Goal: Task Accomplishment & Management: Use online tool/utility

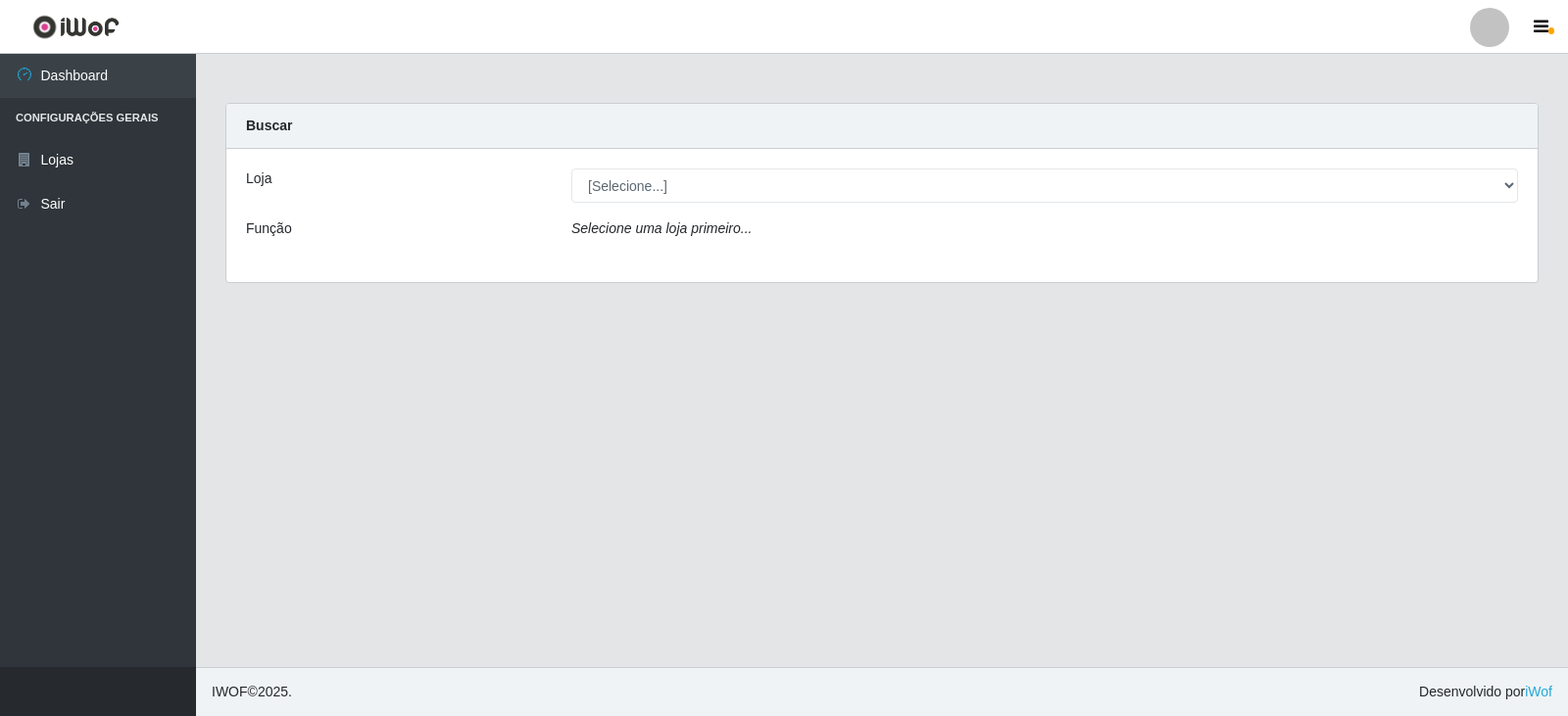
click at [1518, 186] on div "[Selecione...] SuperFácil Atacado - [GEOGRAPHIC_DATA]" at bounding box center [1044, 185] width 976 height 34
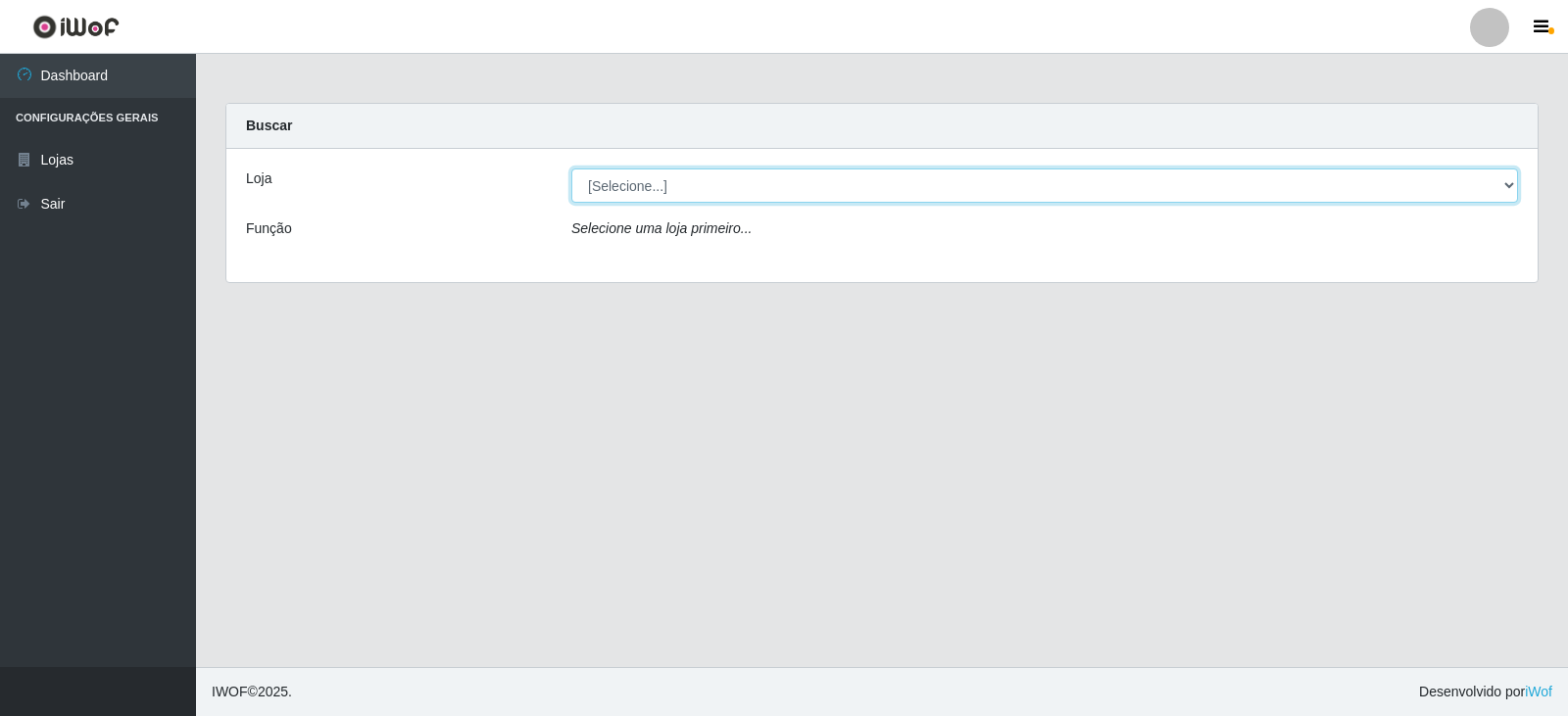
click at [1511, 184] on select "[Selecione...] SuperFácil Atacado - [GEOGRAPHIC_DATA]" at bounding box center [1044, 185] width 947 height 34
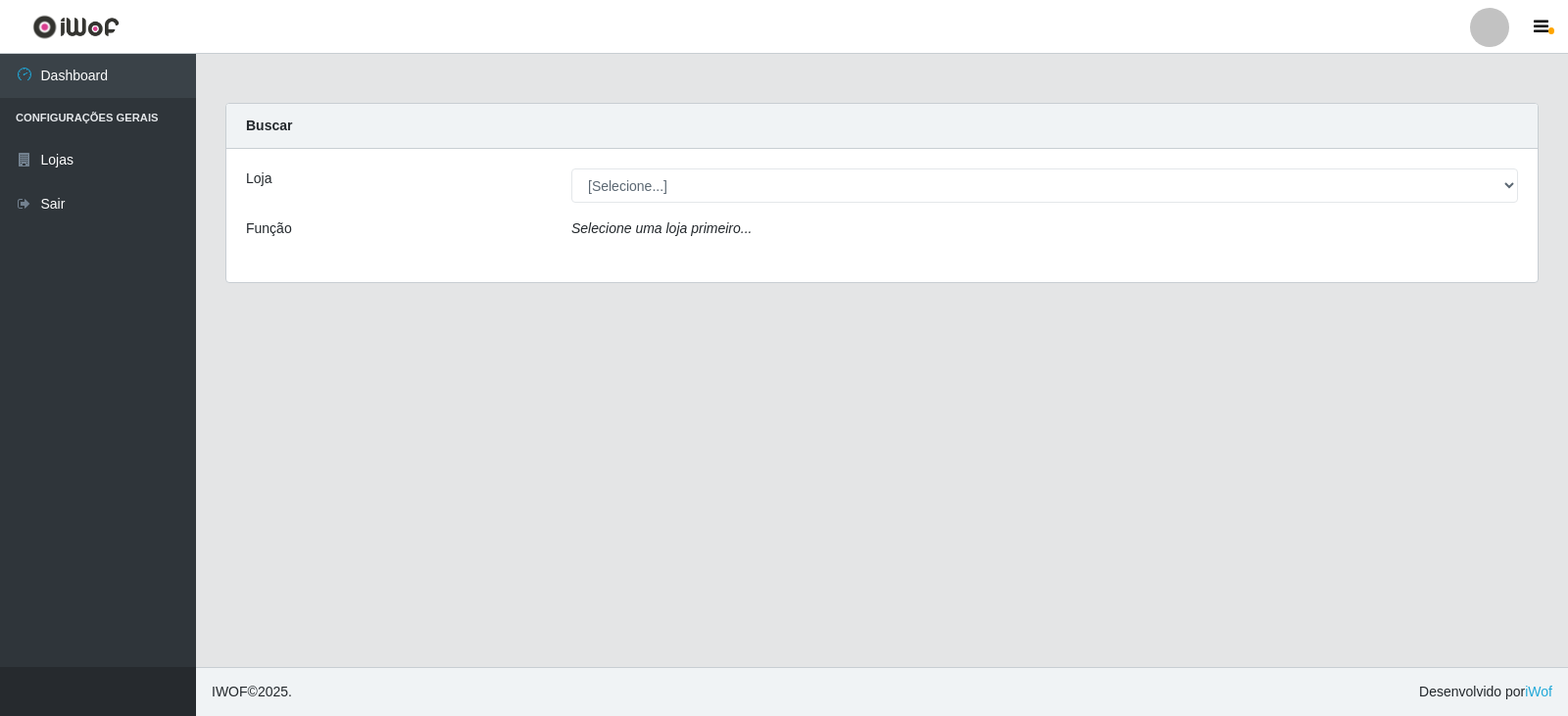
click at [1388, 257] on div "Loja [Selecione...] SuperFácil Atacado - Nova Betânia Função Selecione uma loja…" at bounding box center [882, 215] width 1311 height 134
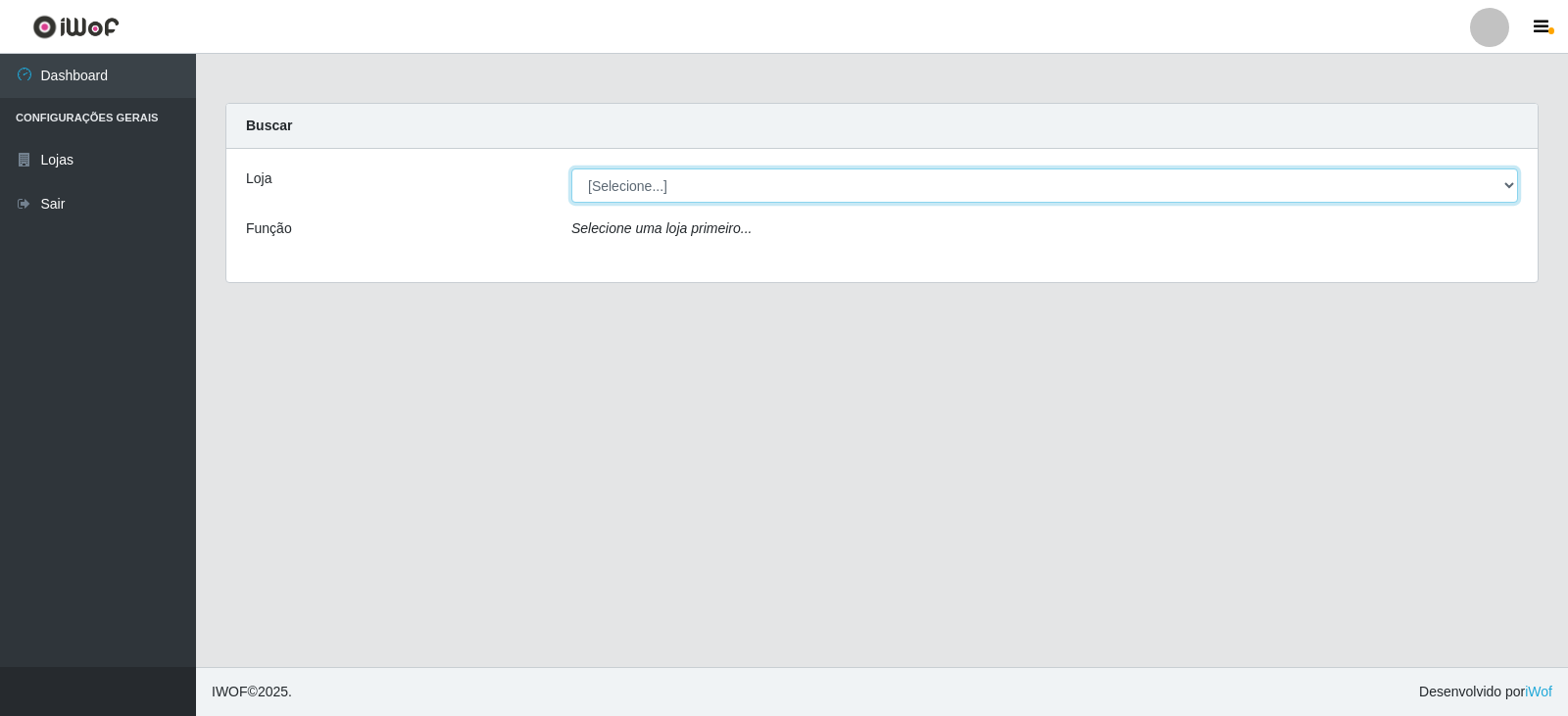
click at [1503, 193] on select "[Selecione...] SuperFácil Atacado - [GEOGRAPHIC_DATA]" at bounding box center [1044, 185] width 947 height 34
select select "504"
click at [572, 169] on select "[Selecione...] SuperFácil Atacado - [GEOGRAPHIC_DATA]" at bounding box center [1044, 185] width 947 height 34
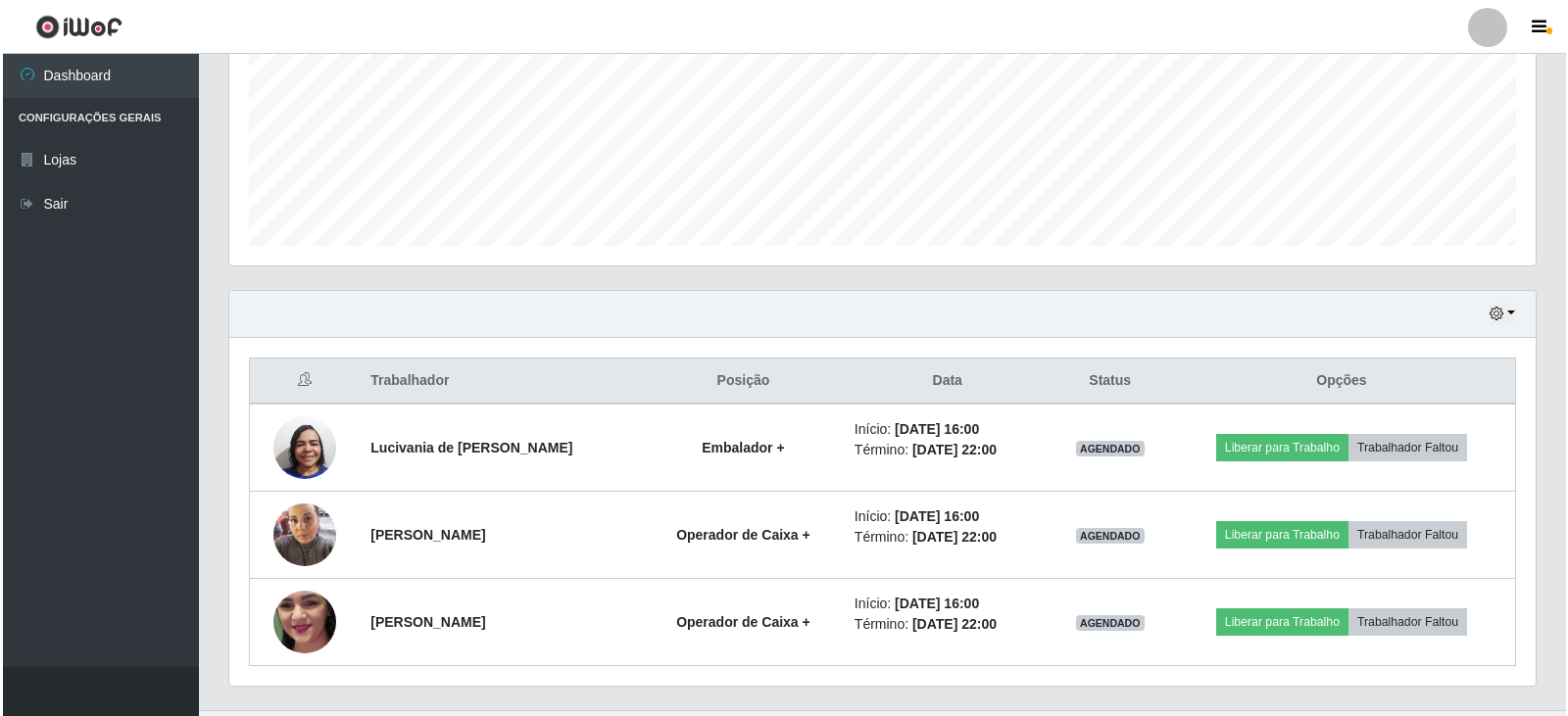
scroll to position [498, 0]
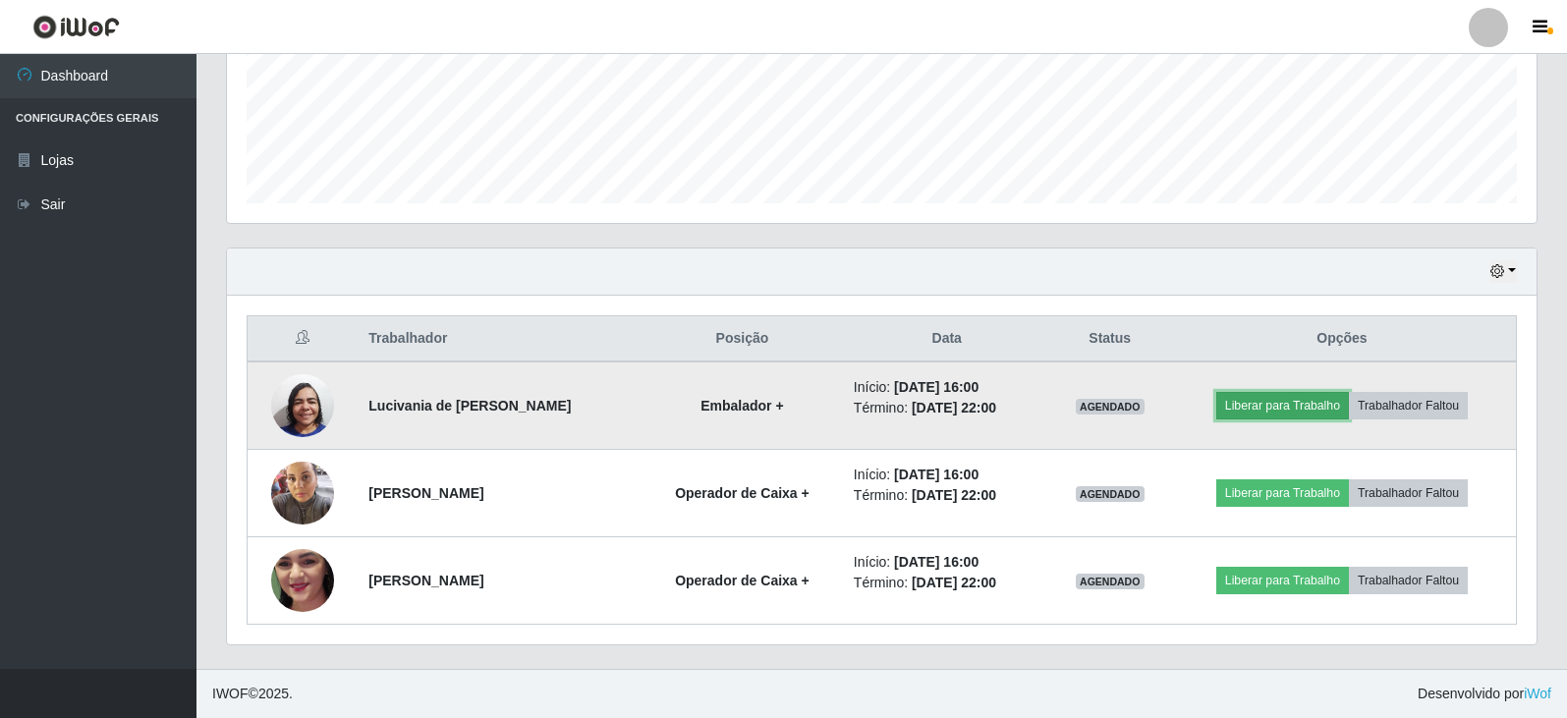
click at [1288, 398] on button "Liberar para Trabalho" at bounding box center [1282, 406] width 133 height 28
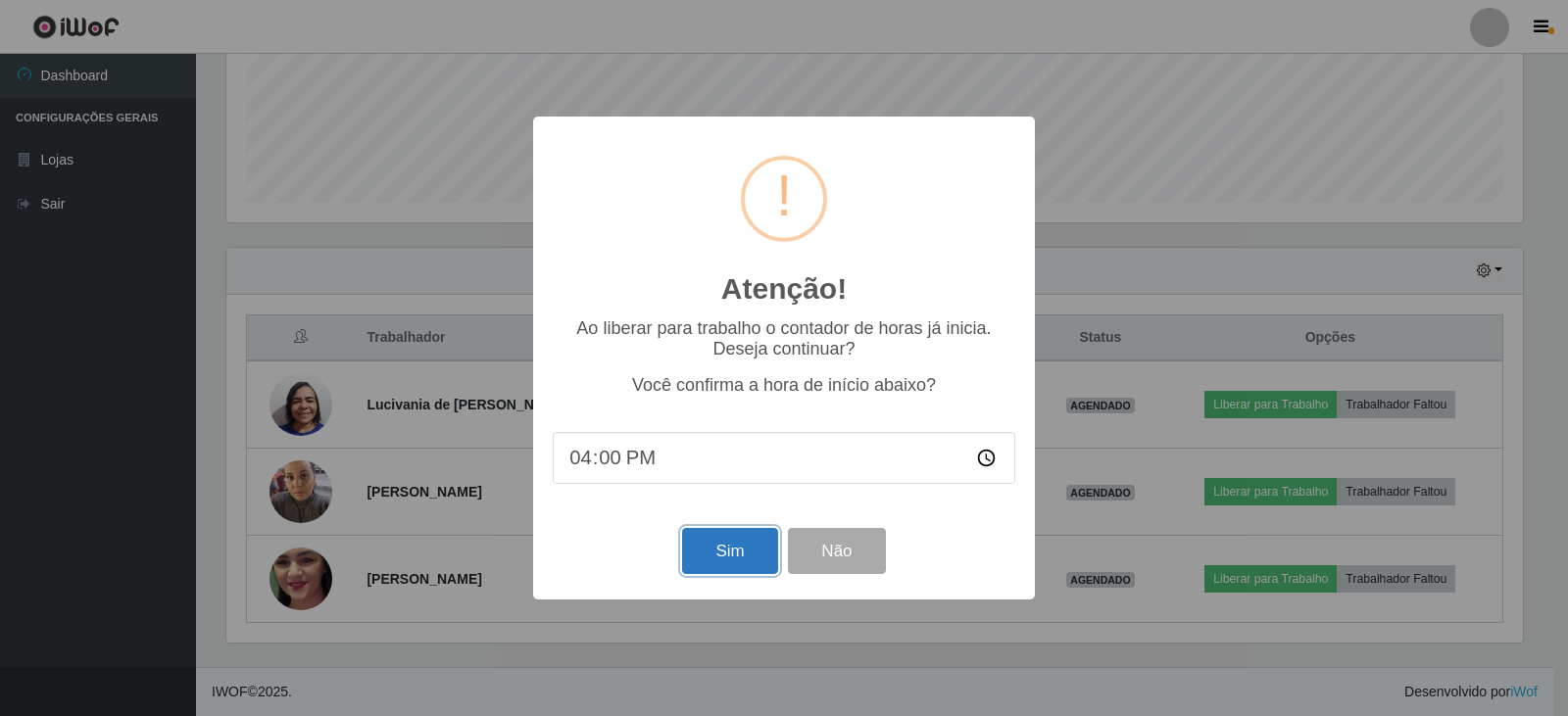
click at [716, 566] on button "Sim" at bounding box center [729, 550] width 95 height 46
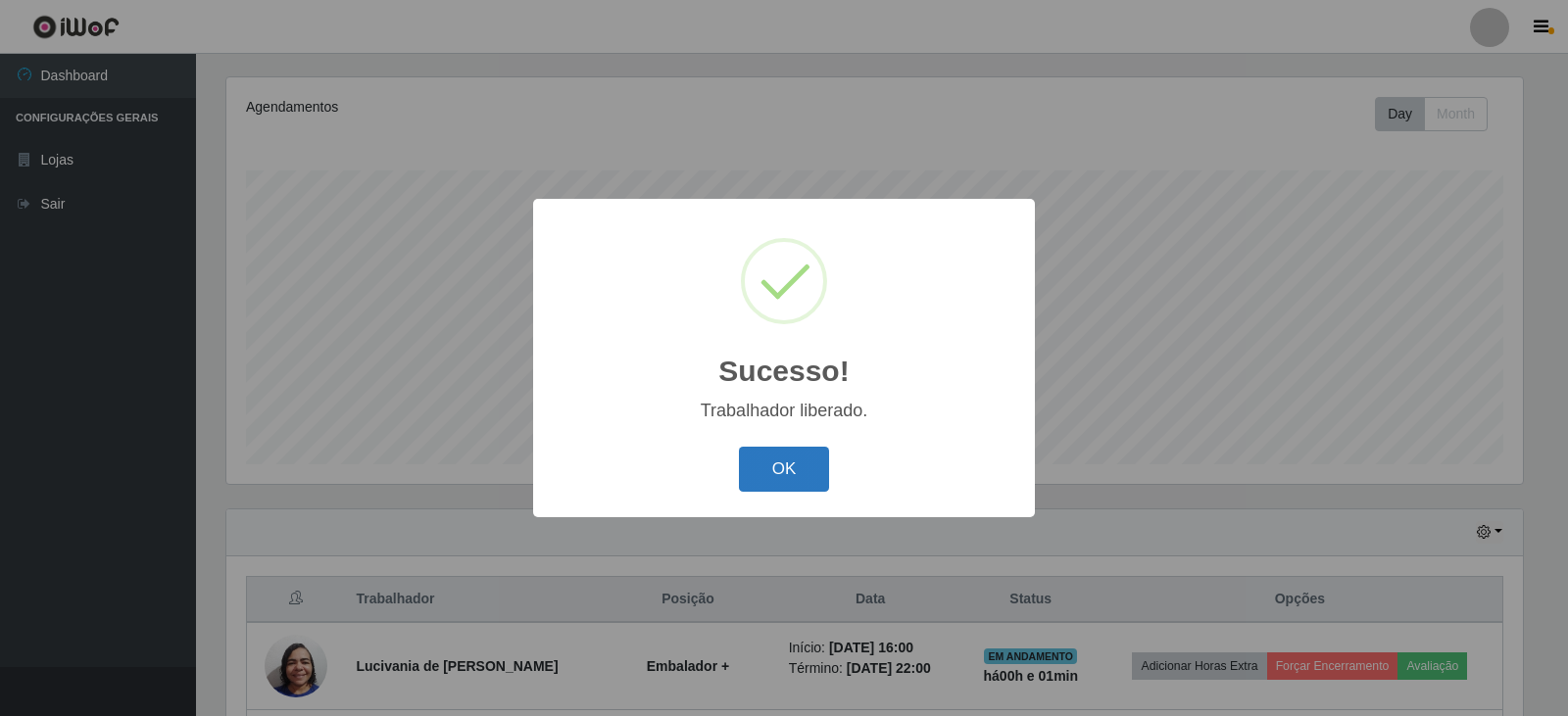
click at [800, 462] on button "OK" at bounding box center [784, 470] width 91 height 46
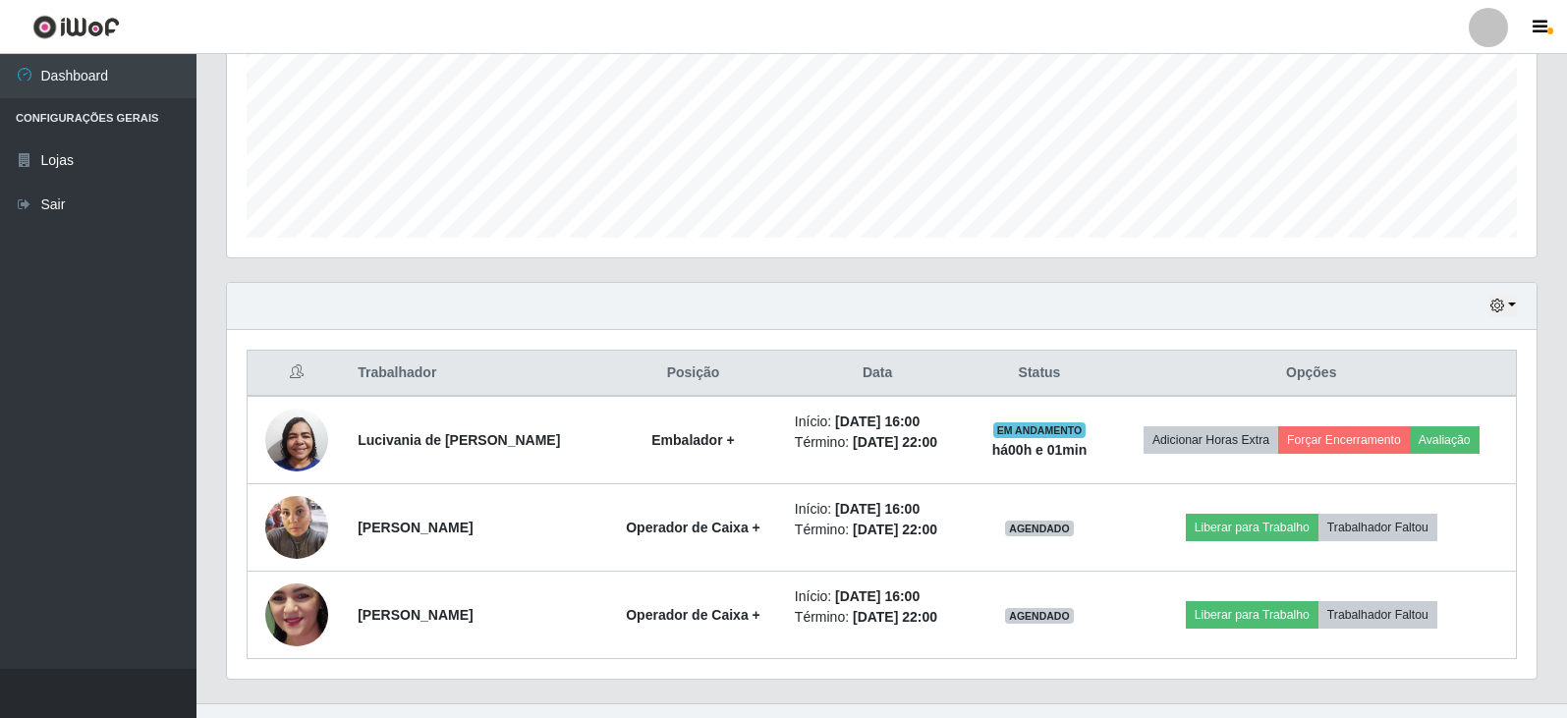
scroll to position [499, 0]
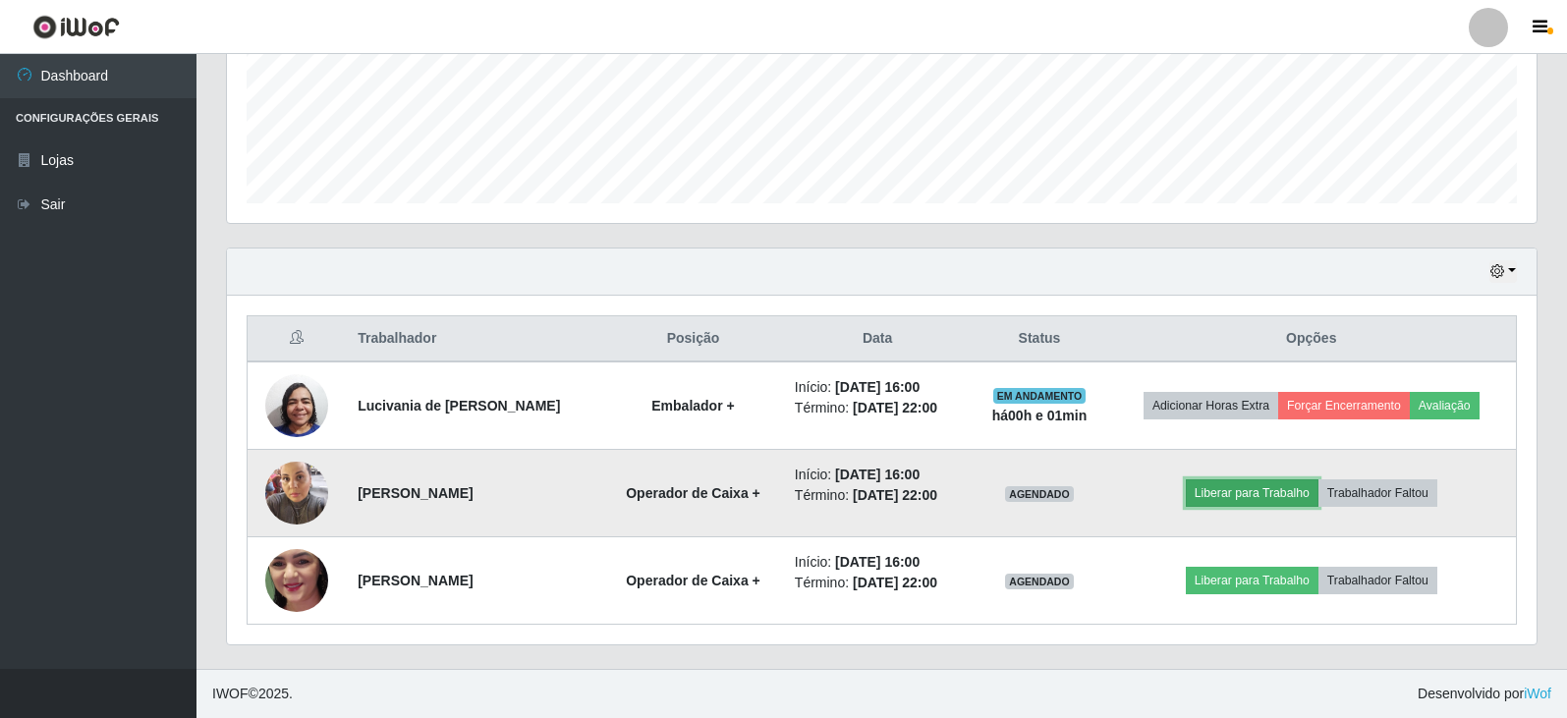
click at [1272, 487] on button "Liberar para Trabalho" at bounding box center [1252, 493] width 133 height 28
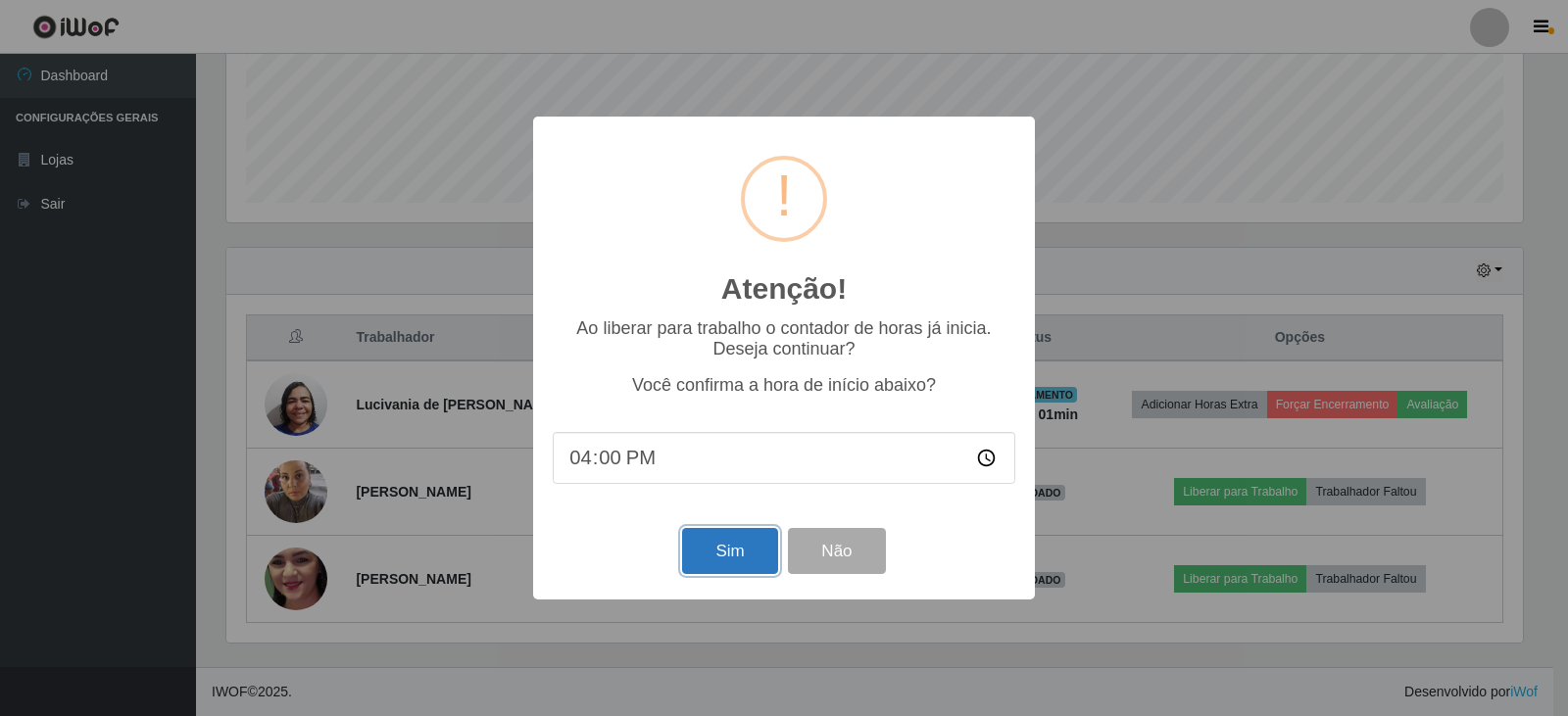
click at [725, 557] on button "Sim" at bounding box center [729, 550] width 95 height 46
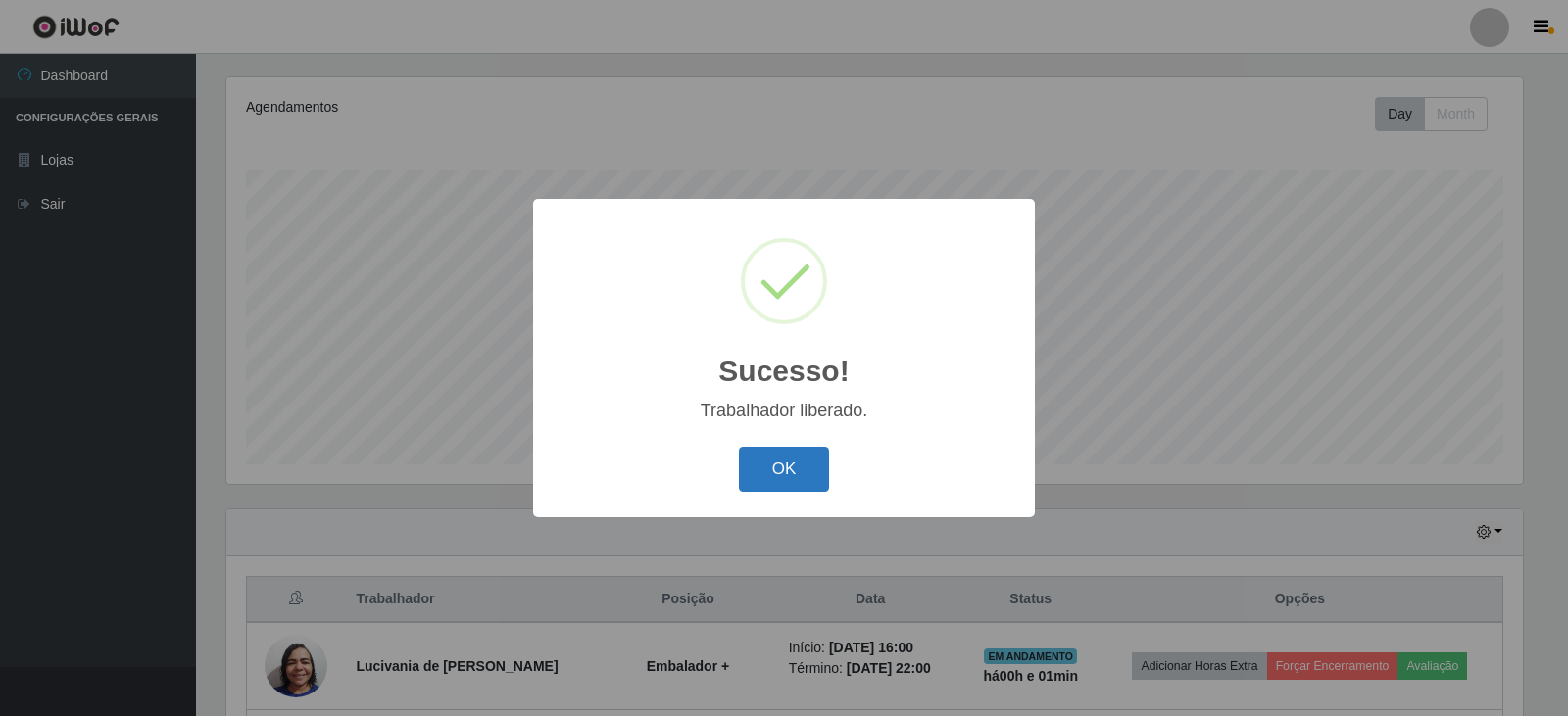
click at [772, 483] on button "OK" at bounding box center [784, 470] width 91 height 46
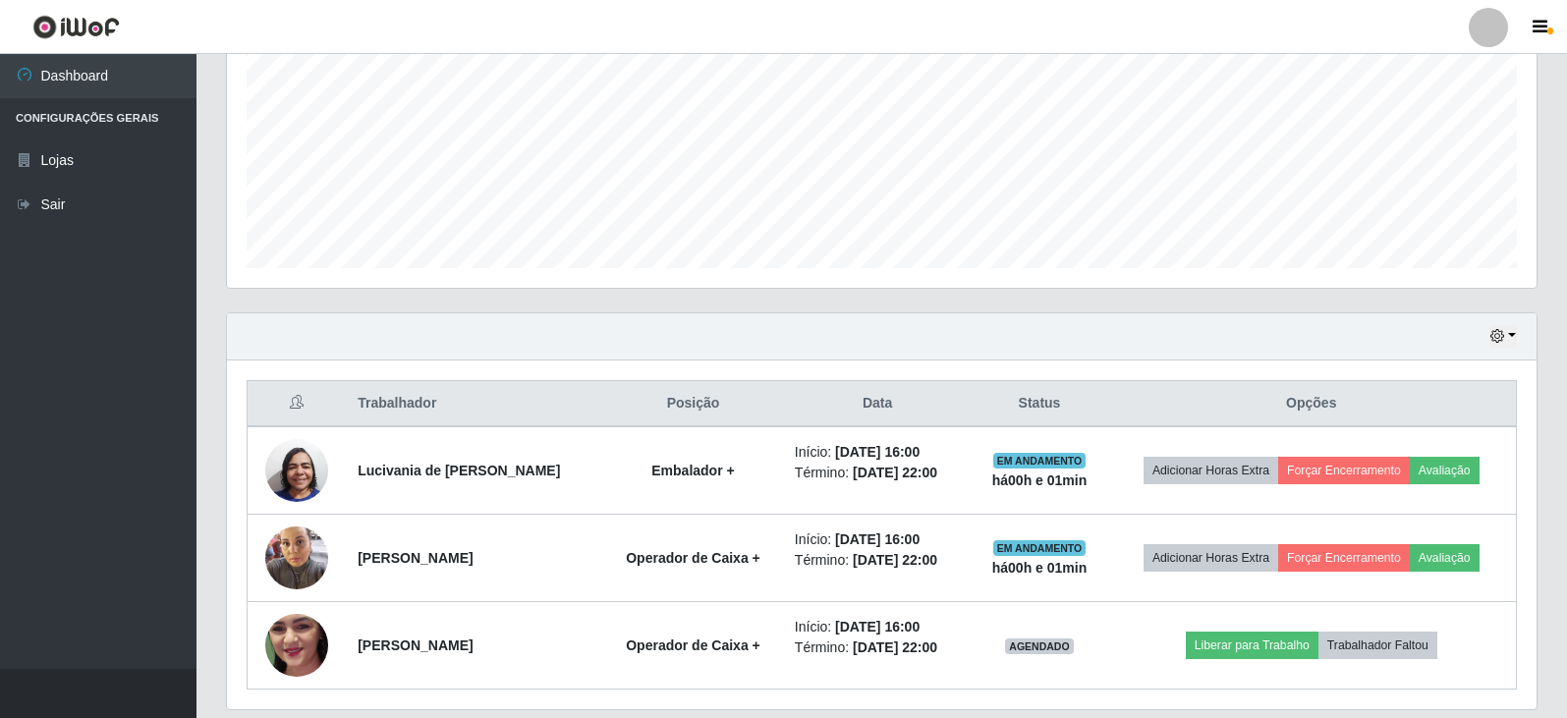
scroll to position [499, 0]
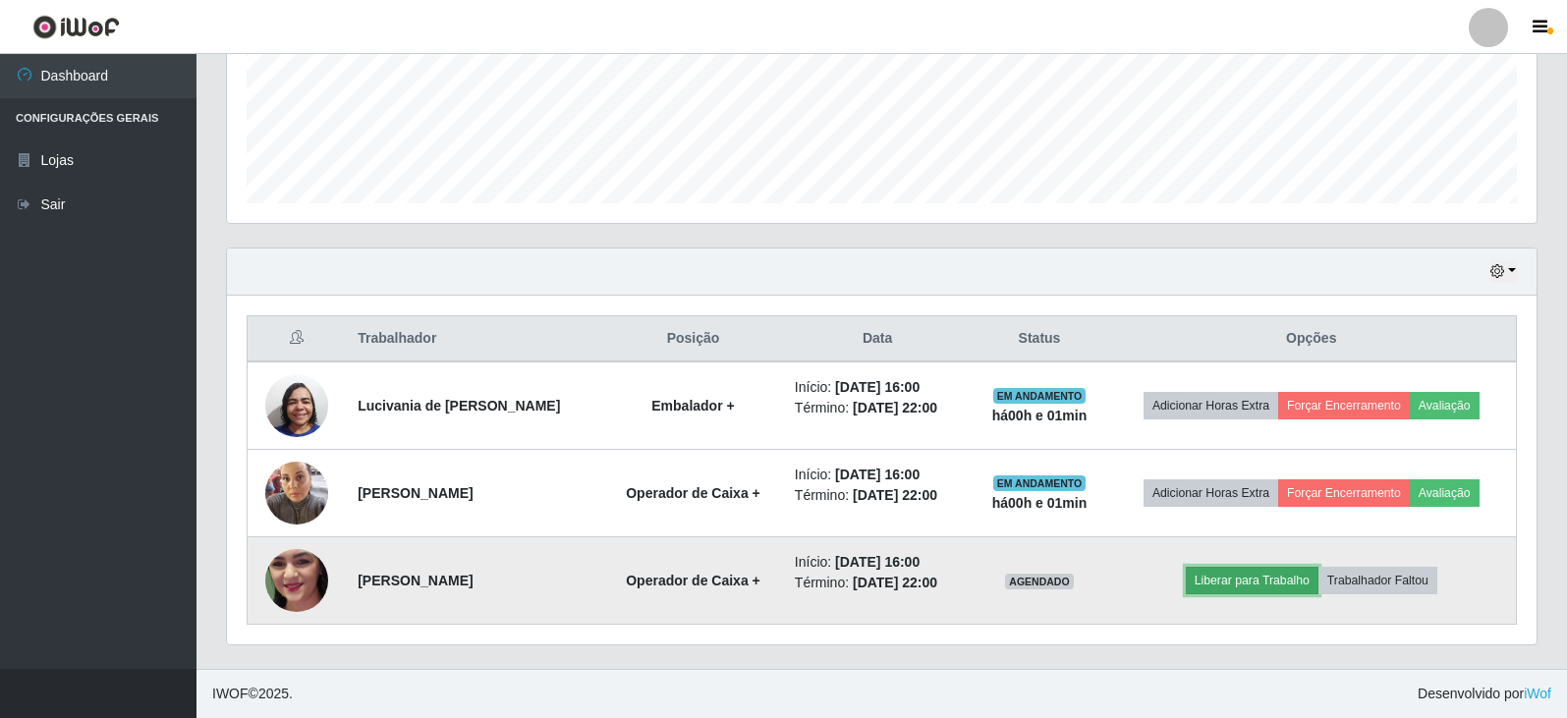
click at [1277, 582] on button "Liberar para Trabalho" at bounding box center [1252, 581] width 133 height 28
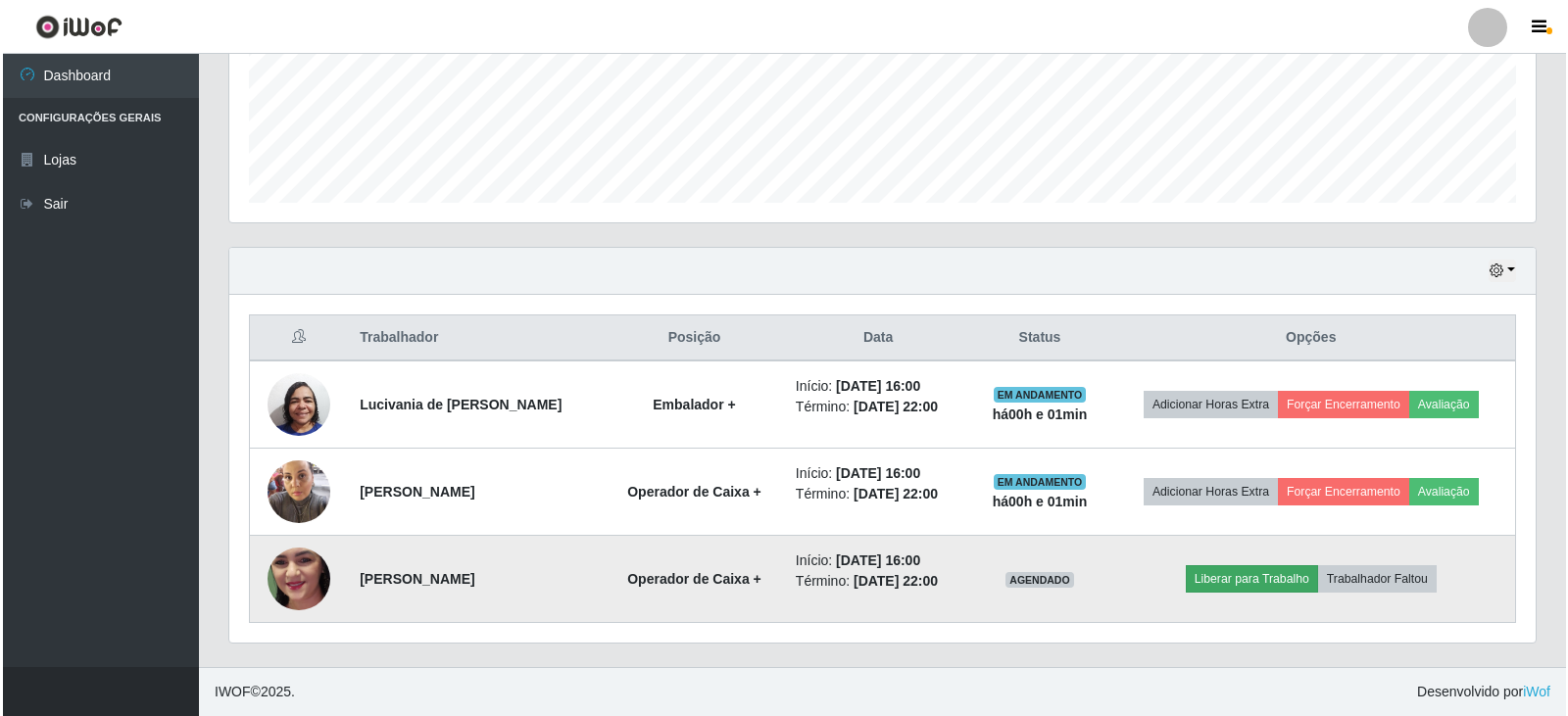
scroll to position [407, 1297]
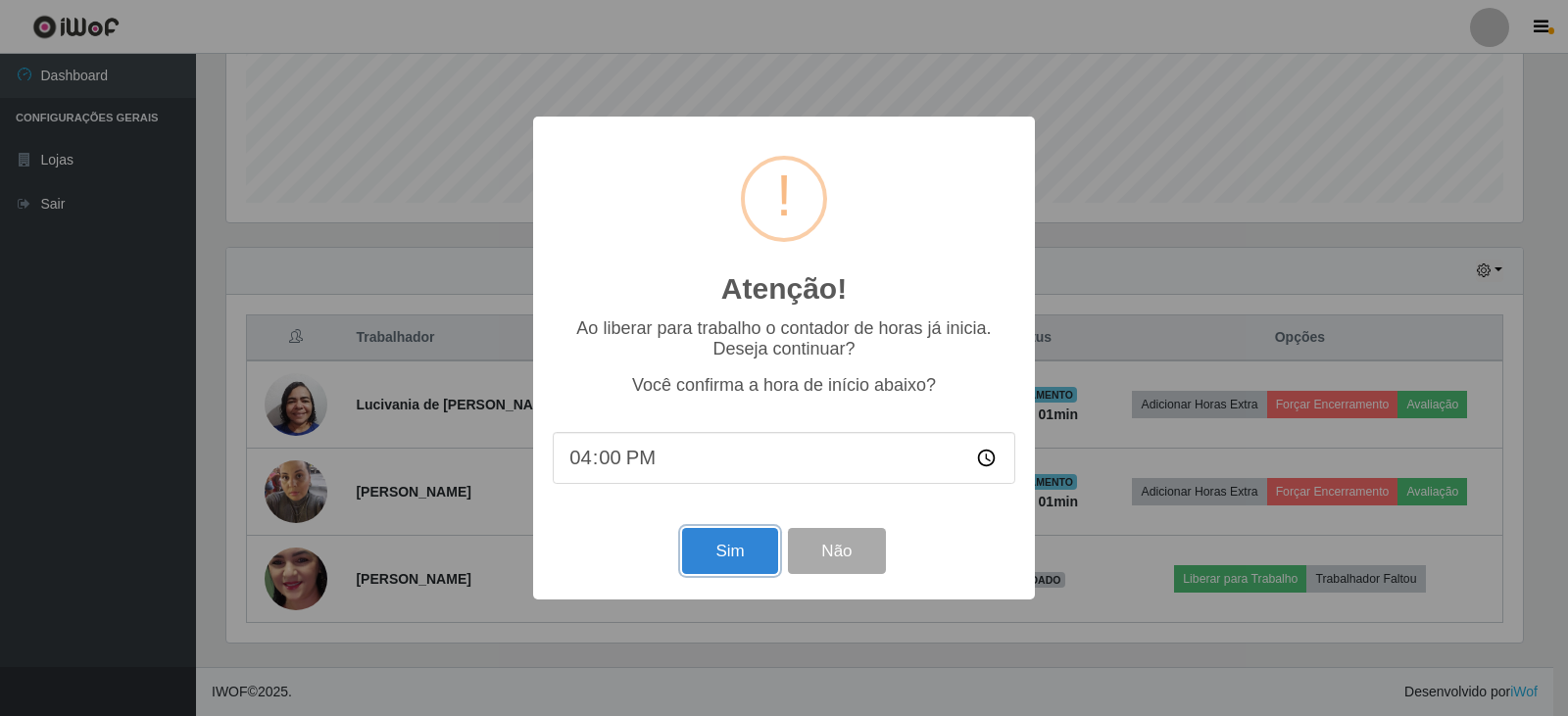
drag, startPoint x: 695, startPoint y: 555, endPoint x: 730, endPoint y: 555, distance: 35.0
click at [697, 555] on button "Sim" at bounding box center [729, 550] width 95 height 46
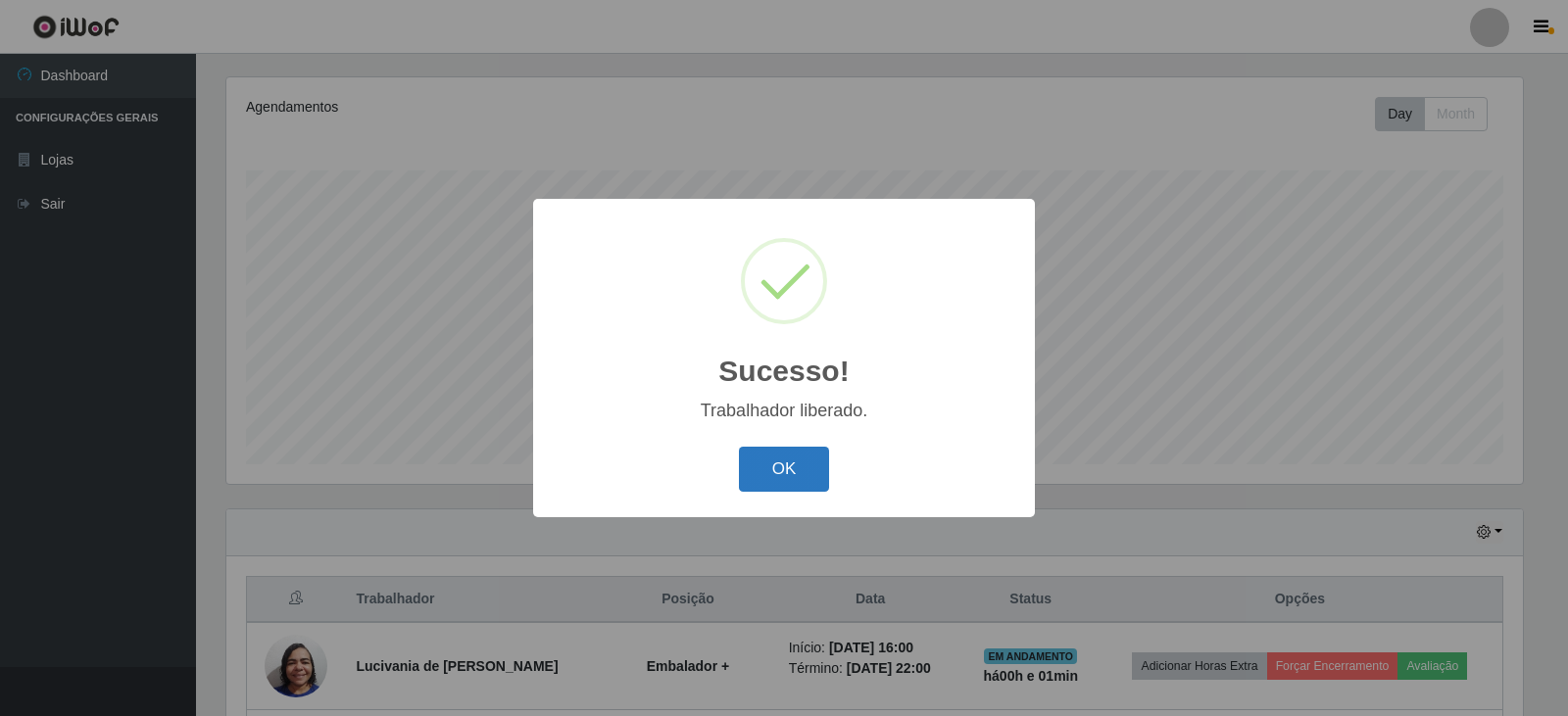
click at [755, 464] on button "OK" at bounding box center [784, 470] width 91 height 46
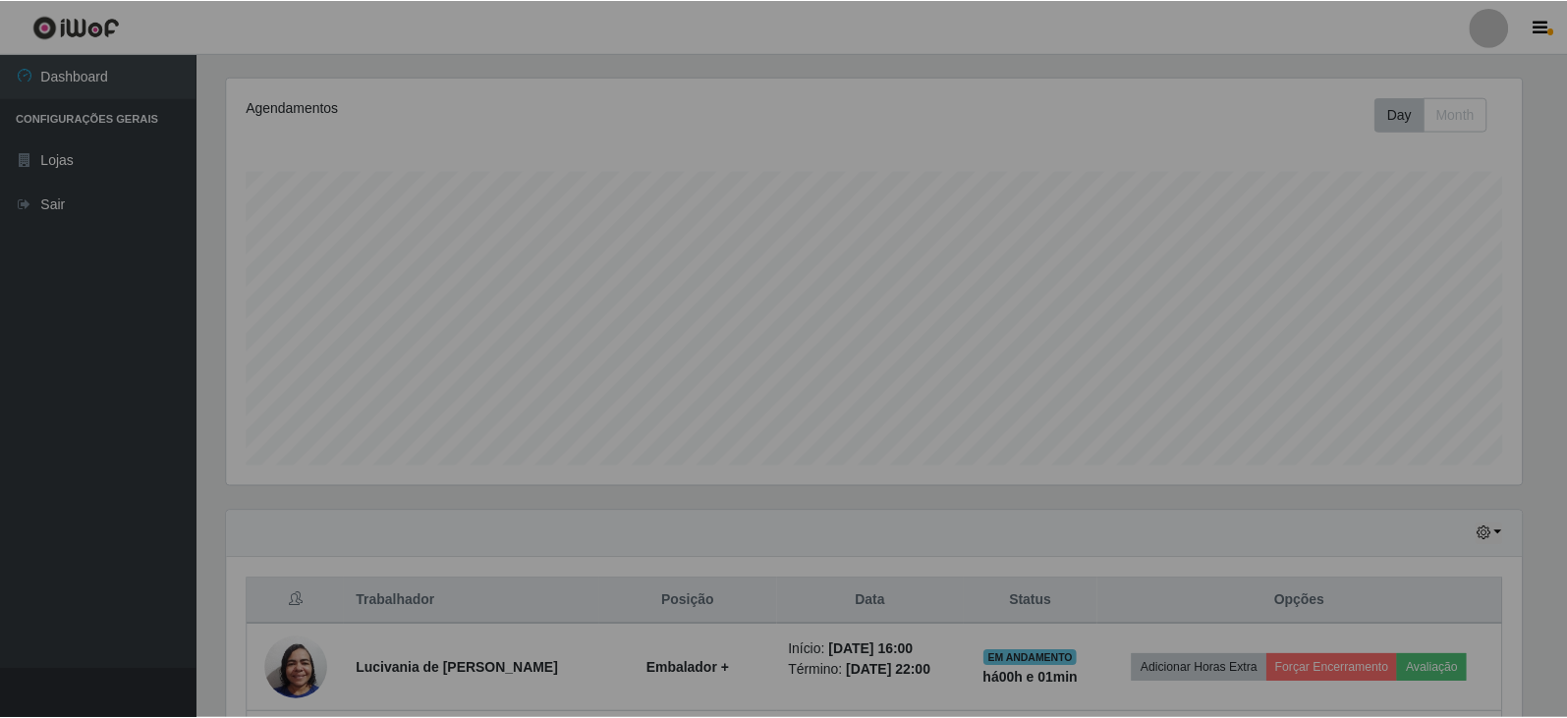
scroll to position [0, 0]
